Goal: Navigation & Orientation: Find specific page/section

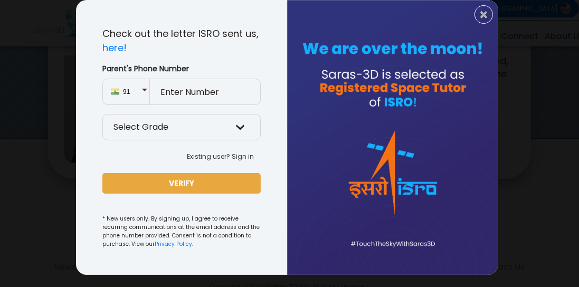
scroll to position [69, 0]
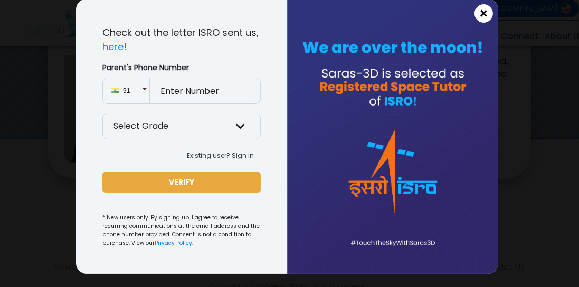
click at [484, 17] on span "×" at bounding box center [483, 14] width 9 height 14
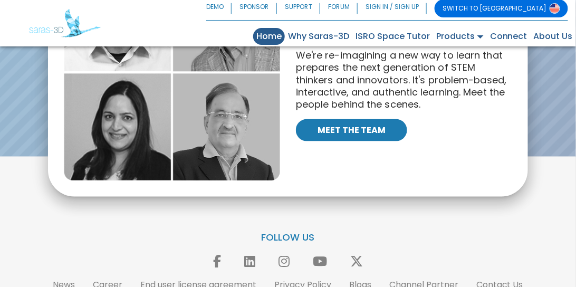
scroll to position [2347, 0]
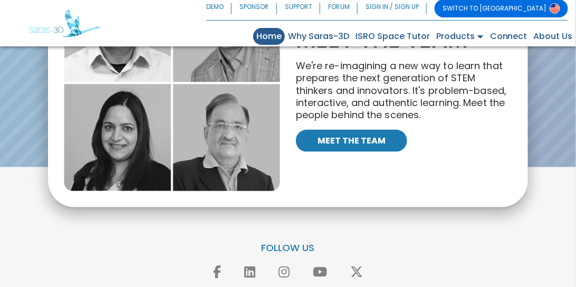
click at [342, 130] on link "MEET THE TEAM" at bounding box center [351, 141] width 111 height 22
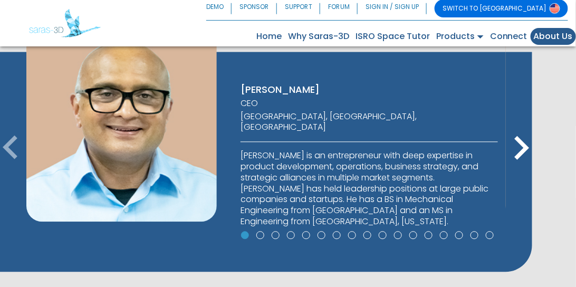
scroll to position [530, 0]
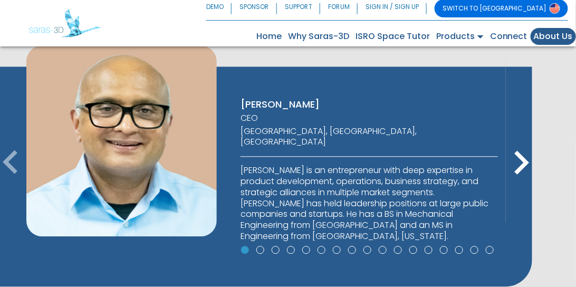
click at [525, 154] on icon "keyboard_arrow_right" at bounding box center [521, 162] width 47 height 47
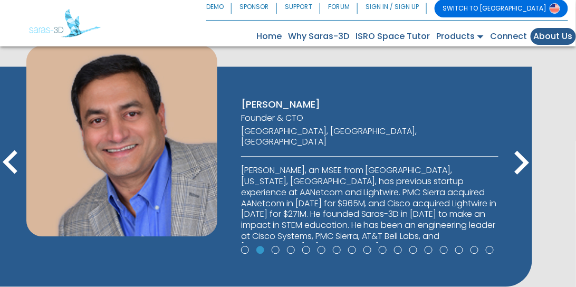
click at [529, 163] on icon "keyboard_arrow_right" at bounding box center [521, 162] width 47 height 47
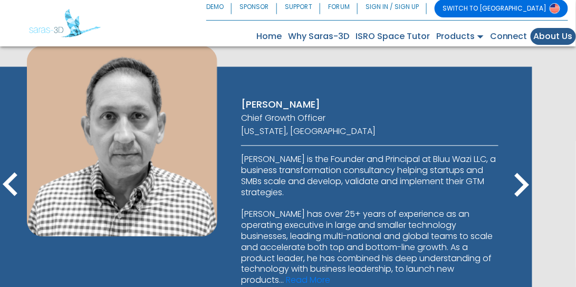
click at [525, 182] on icon "keyboard_arrow_right" at bounding box center [521, 184] width 47 height 47
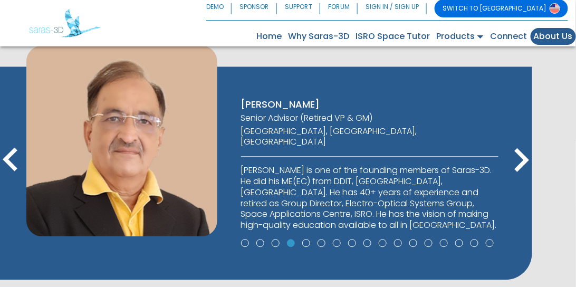
click at [522, 159] on icon "keyboard_arrow_right" at bounding box center [521, 160] width 47 height 47
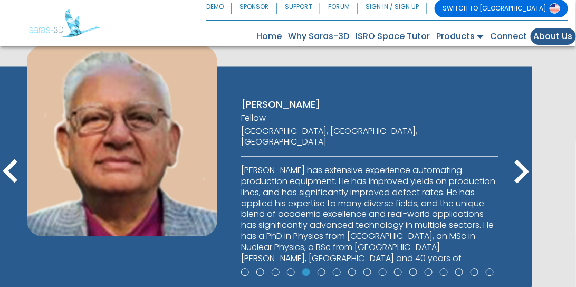
click at [524, 171] on icon "keyboard_arrow_right" at bounding box center [521, 171] width 47 height 47
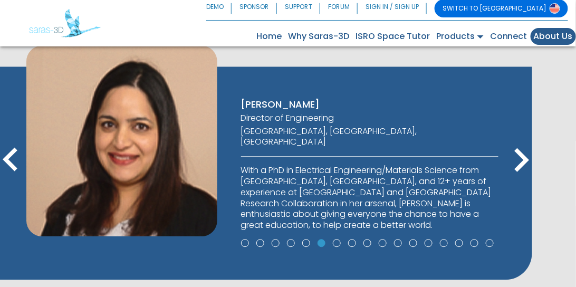
click at [521, 157] on icon "keyboard_arrow_right" at bounding box center [521, 160] width 47 height 47
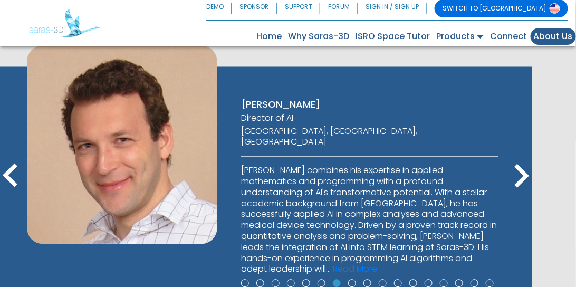
click at [522, 176] on icon "keyboard_arrow_right" at bounding box center [521, 176] width 47 height 47
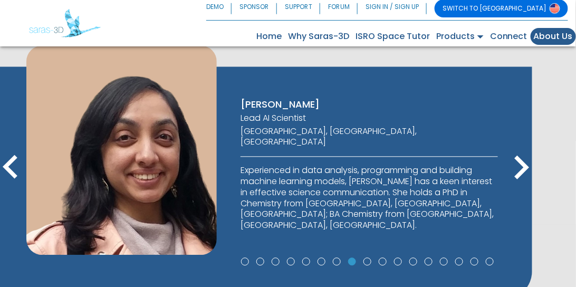
click at [521, 169] on icon "keyboard_arrow_right" at bounding box center [521, 167] width 47 height 47
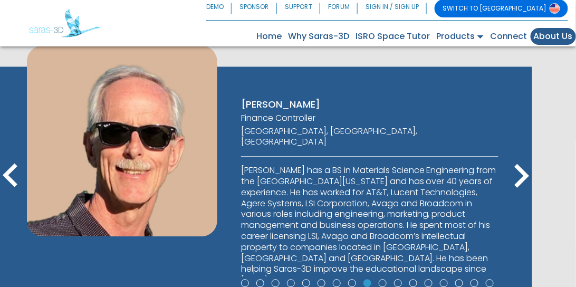
click at [526, 173] on icon "keyboard_arrow_right" at bounding box center [521, 176] width 47 height 47
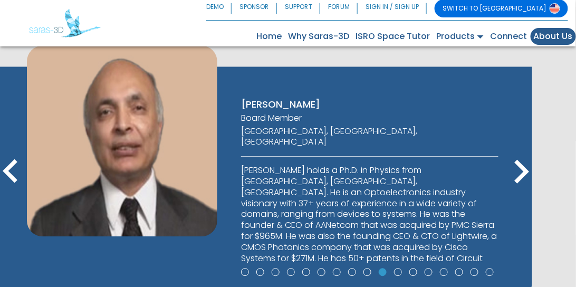
click at [522, 172] on icon "keyboard_arrow_right" at bounding box center [521, 171] width 47 height 47
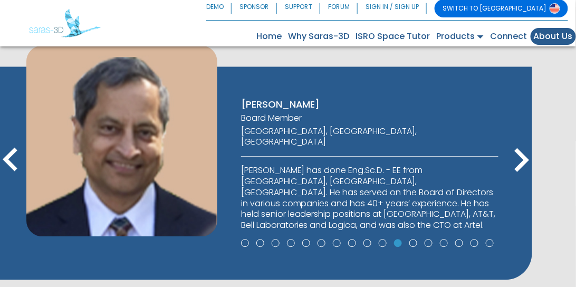
click at [516, 163] on icon "keyboard_arrow_right" at bounding box center [521, 160] width 47 height 47
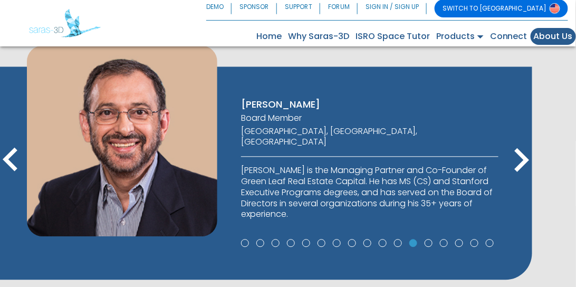
click at [513, 159] on icon "keyboard_arrow_right" at bounding box center [521, 160] width 47 height 47
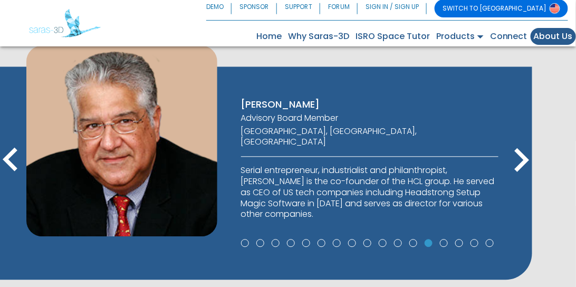
click at [514, 161] on icon "keyboard_arrow_right" at bounding box center [521, 160] width 47 height 47
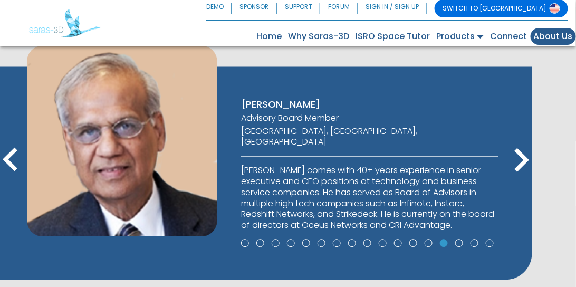
click at [522, 157] on icon "keyboard_arrow_right" at bounding box center [521, 160] width 47 height 47
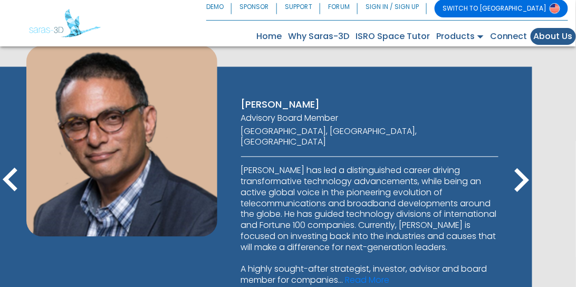
click at [526, 176] on icon "keyboard_arrow_right" at bounding box center [521, 180] width 47 height 47
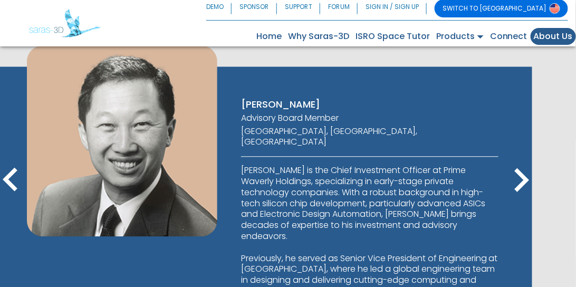
click at [523, 180] on icon "keyboard_arrow_right" at bounding box center [521, 180] width 47 height 47
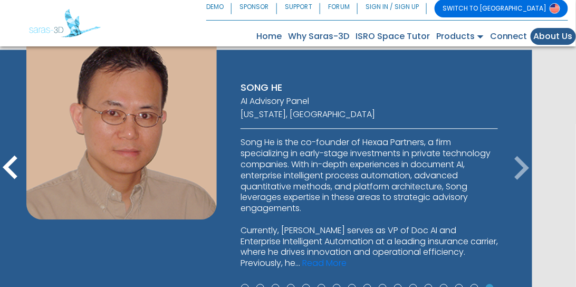
scroll to position [560, 0]
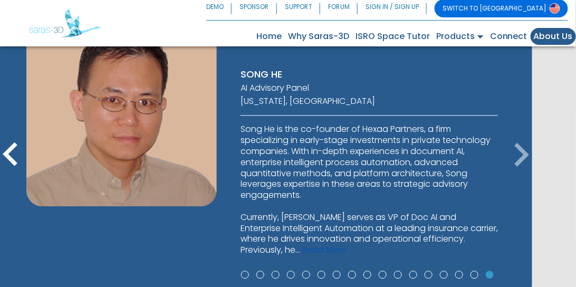
click at [302, 246] on link "Read More" at bounding box center [324, 250] width 44 height 12
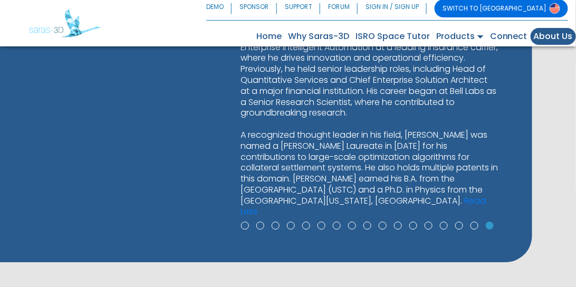
scroll to position [711, 0]
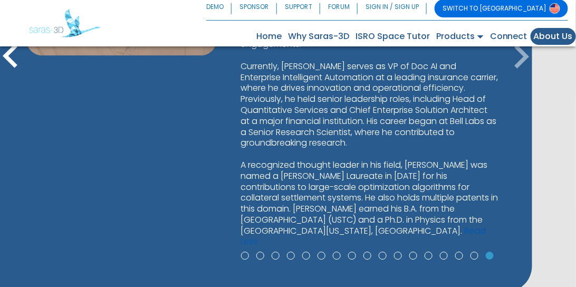
click at [378, 228] on link "Read Less" at bounding box center [363, 236] width 245 height 23
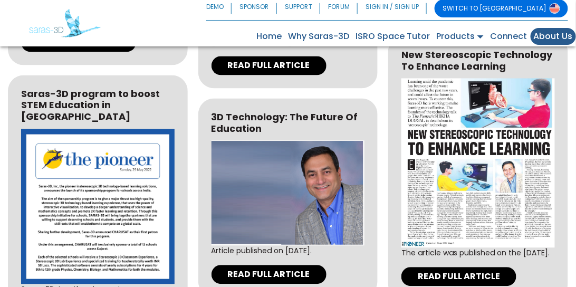
scroll to position [2460, 0]
